Goal: Navigation & Orientation: Go to known website

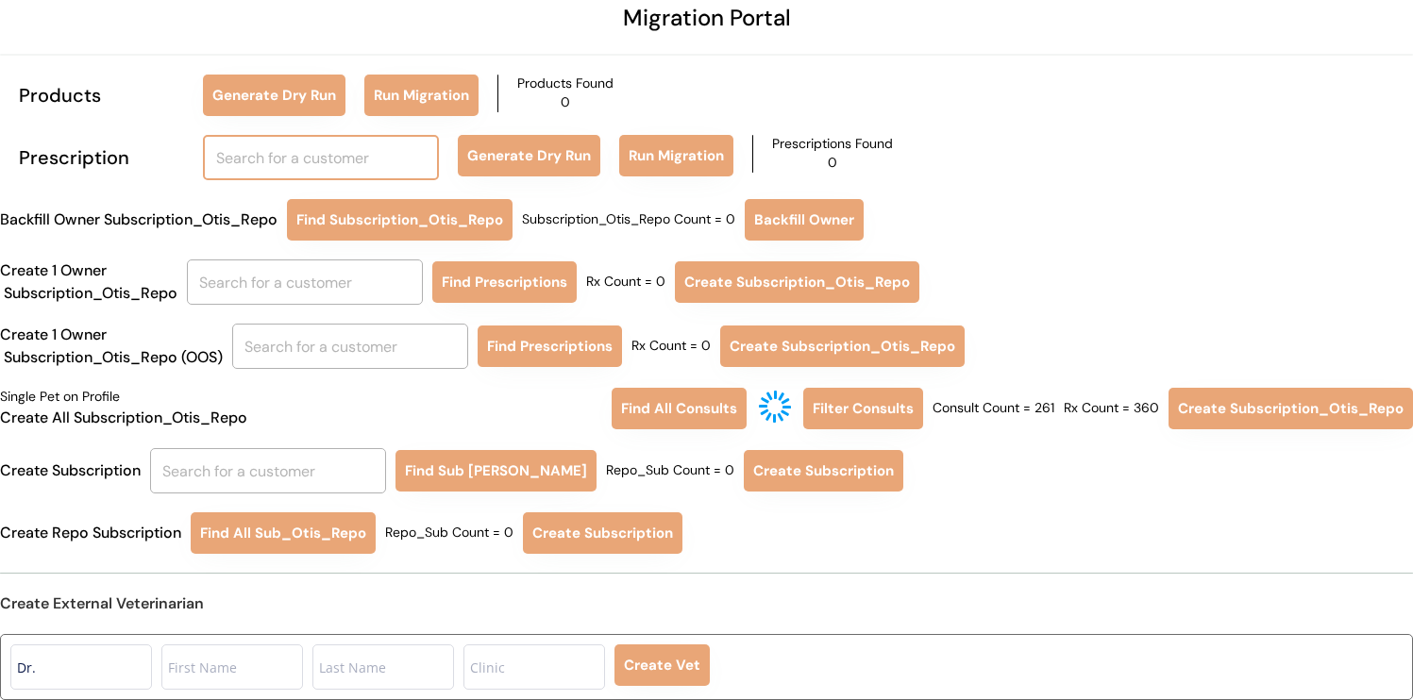
click at [269, 150] on input "text" at bounding box center [321, 157] width 236 height 45
type input "prom"
click at [100, 116] on div "Migration Portal Products Generate Dry Run Run Migration Products Found 0 Presc…" at bounding box center [706, 304] width 1413 height 794
click at [268, 155] on input "text" at bounding box center [321, 157] width 236 height 45
type input "r"
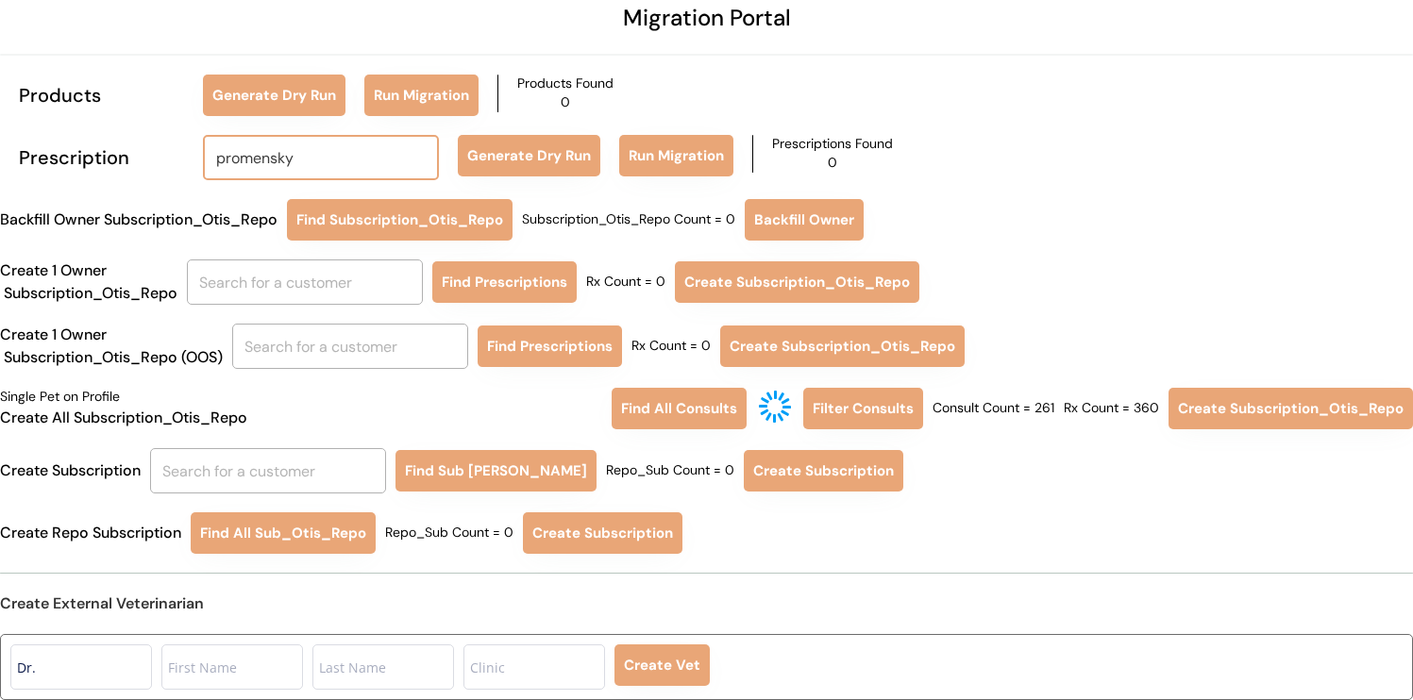
type input "promensky"
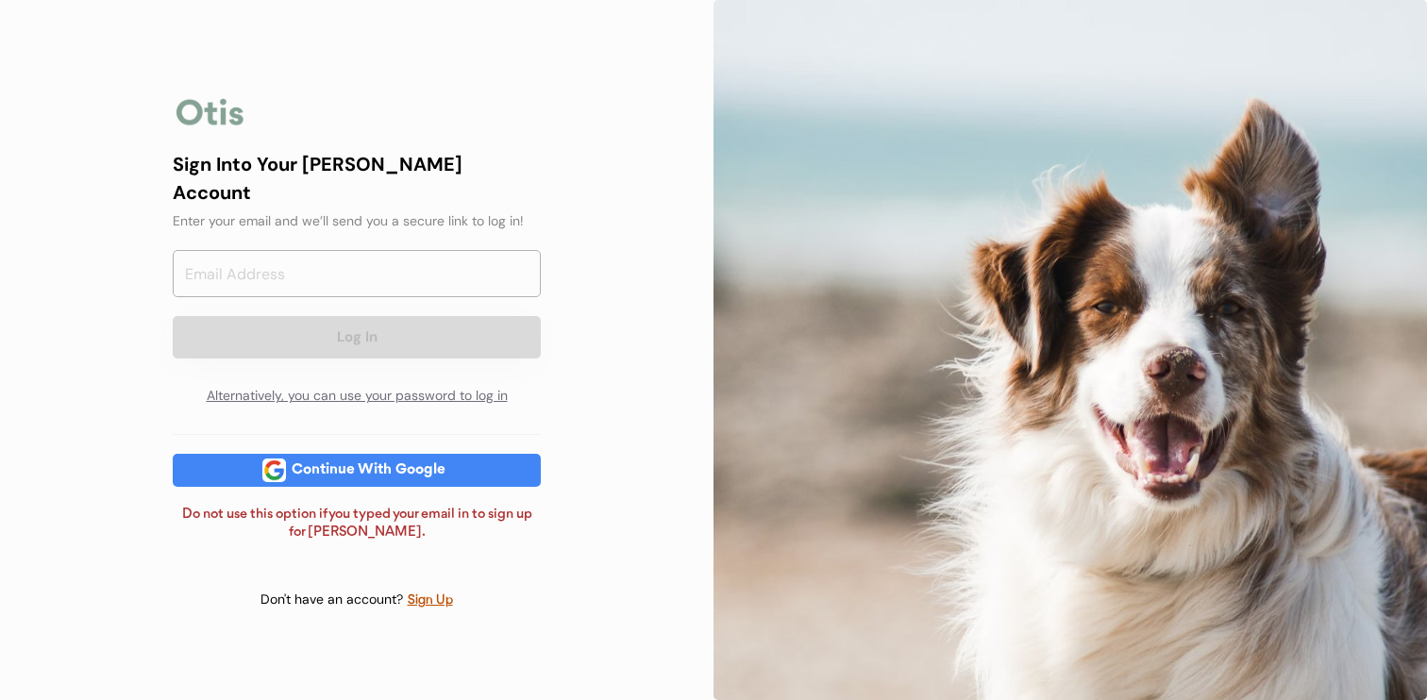
click at [448, 467] on div "Continue With Google" at bounding box center [368, 470] width 165 height 33
